Goal: Information Seeking & Learning: Learn about a topic

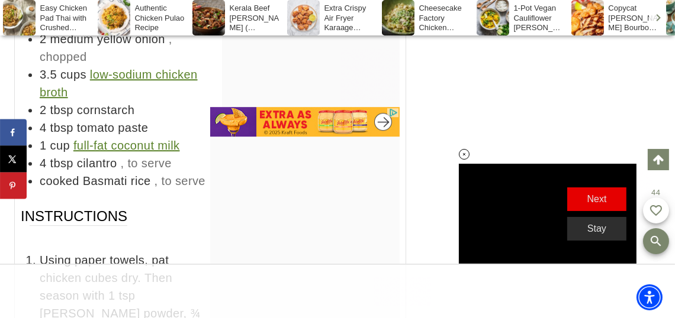
scroll to position [7173, 0]
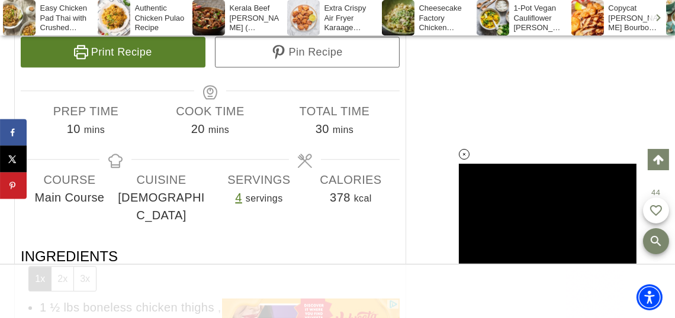
click at [62, 267] on button "2x" at bounding box center [62, 279] width 22 height 24
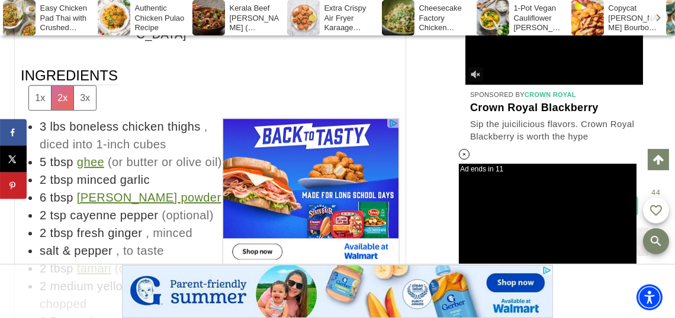
scroll to position [0, 0]
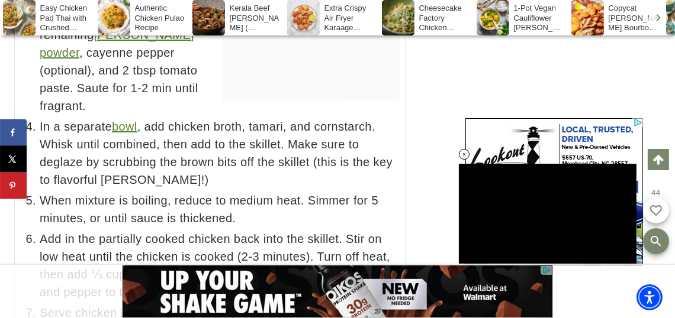
scroll to position [7765, 0]
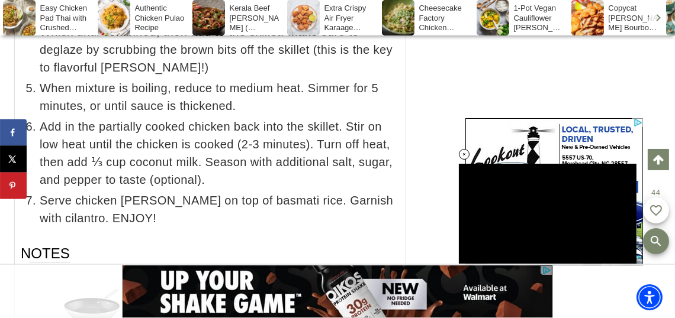
drag, startPoint x: 681, startPoint y: 178, endPoint x: 370, endPoint y: 175, distance: 311.3
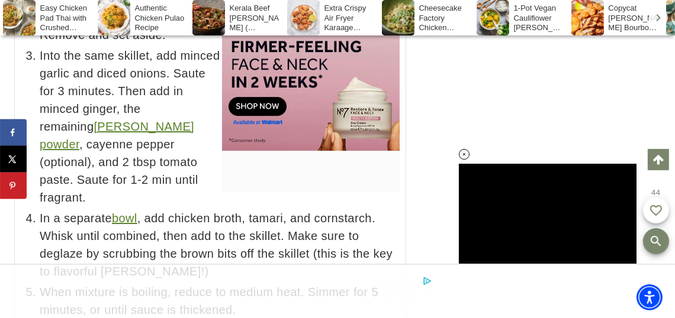
scroll to position [0, 0]
